Goal: Task Accomplishment & Management: Use online tool/utility

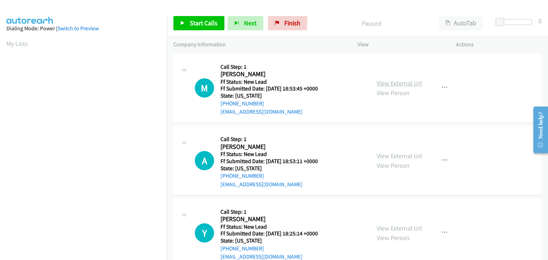
click at [384, 83] on link "View External Url" at bounding box center [399, 83] width 45 height 8
click at [413, 154] on link "View External Url" at bounding box center [399, 156] width 45 height 8
click at [401, 222] on div "View External Url View Person View External Url Email Schedule/Manage Callback …" at bounding box center [422, 233] width 105 height 56
click at [396, 230] on link "View External Url" at bounding box center [399, 228] width 45 height 8
drag, startPoint x: 201, startPoint y: 17, endPoint x: 334, endPoint y: 50, distance: 137.5
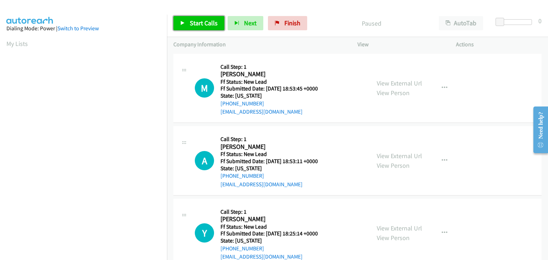
click at [201, 17] on link "Start Calls" at bounding box center [198, 23] width 51 height 14
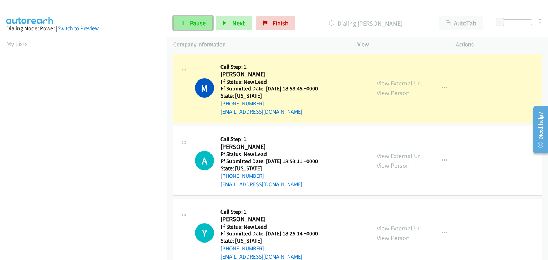
drag, startPoint x: 187, startPoint y: 21, endPoint x: 263, endPoint y: 24, distance: 76.1
click at [187, 21] on link "Pause" at bounding box center [192, 23] width 39 height 14
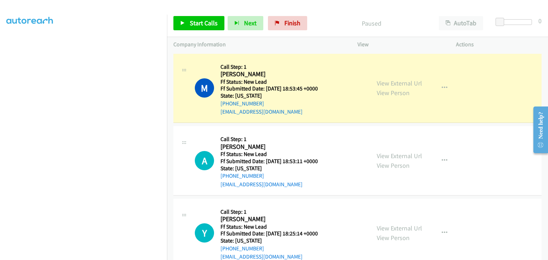
scroll to position [140, 0]
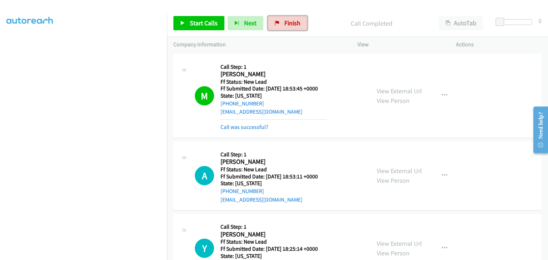
click at [285, 19] on span "Finish" at bounding box center [292, 23] width 16 height 8
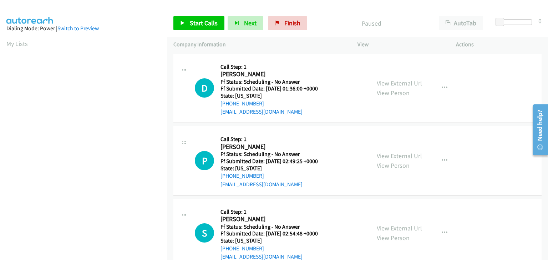
click at [389, 83] on link "View External Url" at bounding box center [399, 83] width 45 height 8
click at [200, 24] on span "Start Calls" at bounding box center [204, 23] width 28 height 8
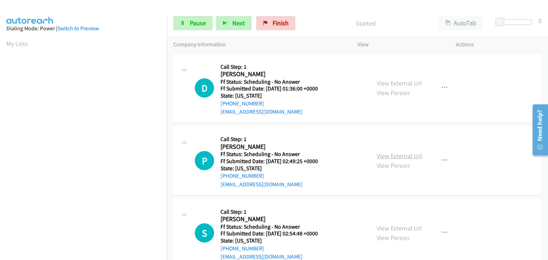
click at [393, 155] on link "View External Url" at bounding box center [399, 156] width 45 height 8
click at [406, 226] on link "View External Url" at bounding box center [399, 228] width 45 height 8
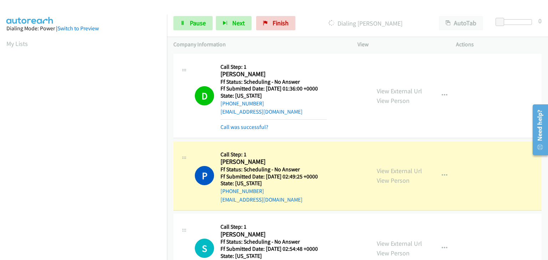
scroll to position [140, 0]
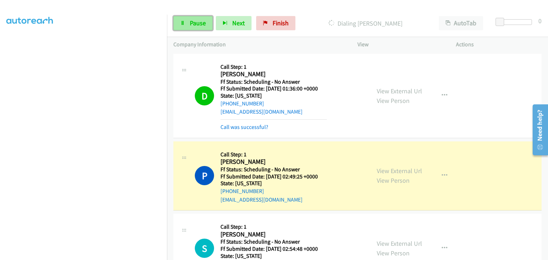
click at [190, 23] on span "Pause" at bounding box center [198, 23] width 16 height 8
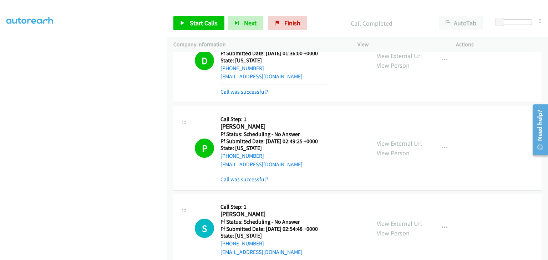
scroll to position [36, 0]
click at [193, 19] on span "Start Calls" at bounding box center [204, 23] width 28 height 8
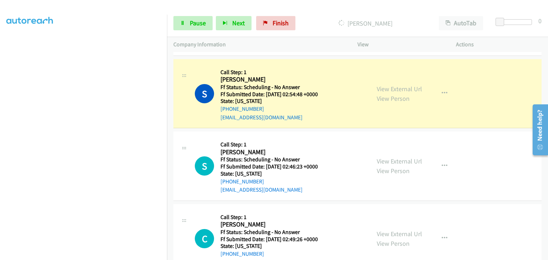
scroll to position [178, 0]
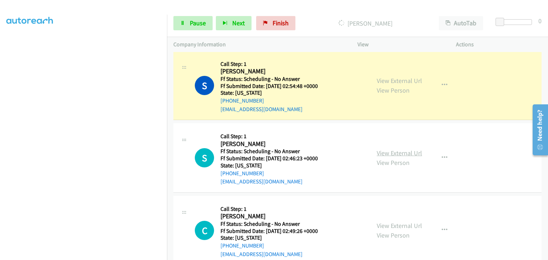
click at [387, 152] on link "View External Url" at bounding box center [399, 153] width 45 height 8
click at [398, 226] on link "View External Url" at bounding box center [399, 226] width 45 height 8
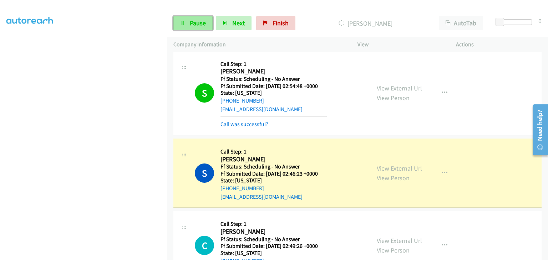
click at [200, 20] on span "Pause" at bounding box center [198, 23] width 16 height 8
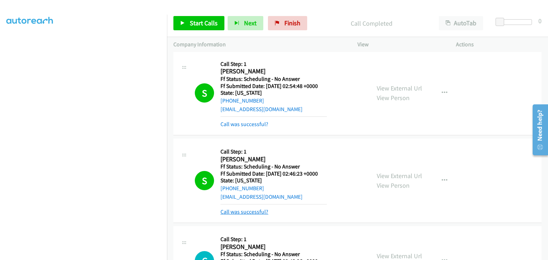
click at [248, 213] on link "Call was successful?" at bounding box center [244, 212] width 48 height 7
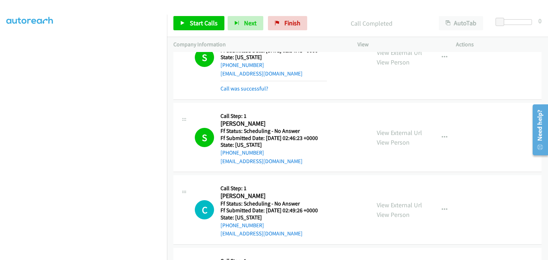
scroll to position [250, 0]
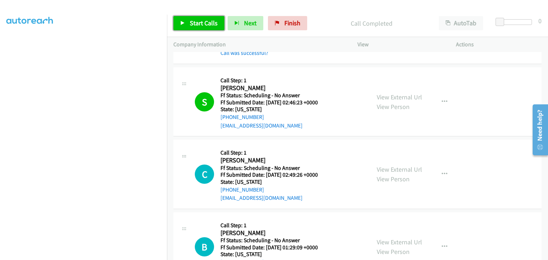
click at [209, 26] on span "Start Calls" at bounding box center [204, 23] width 28 height 8
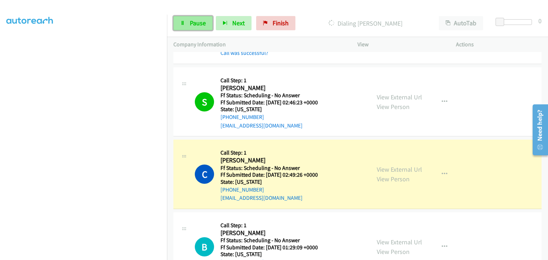
drag, startPoint x: 180, startPoint y: 21, endPoint x: 194, endPoint y: 21, distance: 14.3
click at [180, 21] on icon at bounding box center [182, 23] width 5 height 5
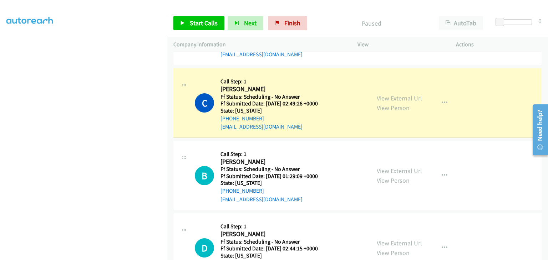
scroll to position [140, 0]
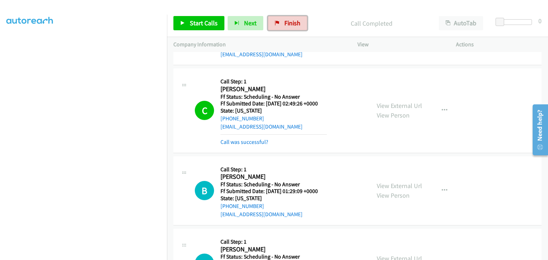
drag, startPoint x: 282, startPoint y: 26, endPoint x: 294, endPoint y: 36, distance: 15.4
click at [284, 26] on span "Finish" at bounding box center [292, 23] width 16 height 8
